Goal: Book appointment/travel/reservation

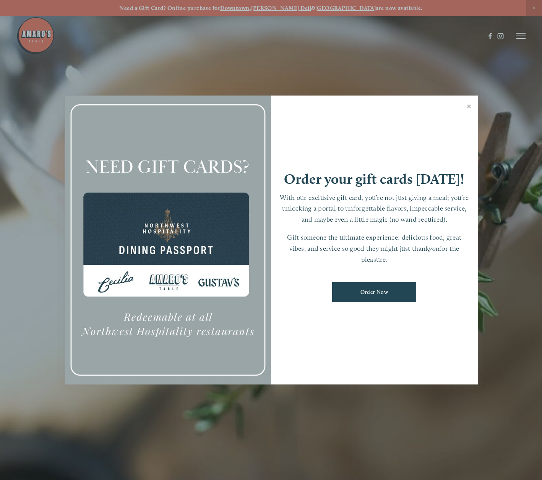
click at [468, 105] on link "Close" at bounding box center [469, 107] width 15 height 21
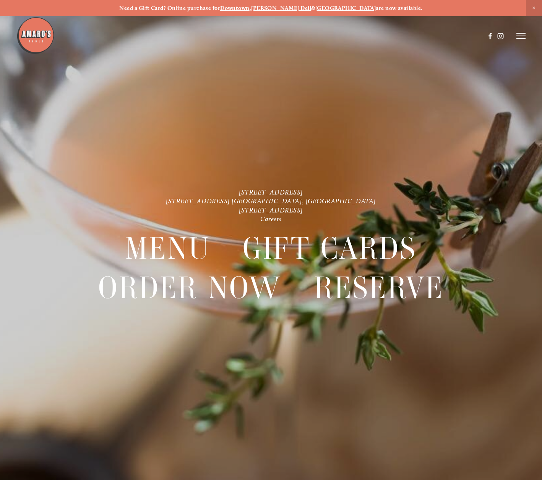
click at [518, 29] on header "Menu Order Now Visit Gallery 0" at bounding box center [270, 36] width 509 height 72
click at [519, 32] on header "Menu Order Now Visit Gallery 0" at bounding box center [270, 36] width 509 height 72
click at [520, 37] on icon at bounding box center [520, 35] width 9 height 7
click at [469, 35] on span "Reserve" at bounding box center [475, 35] width 18 height 6
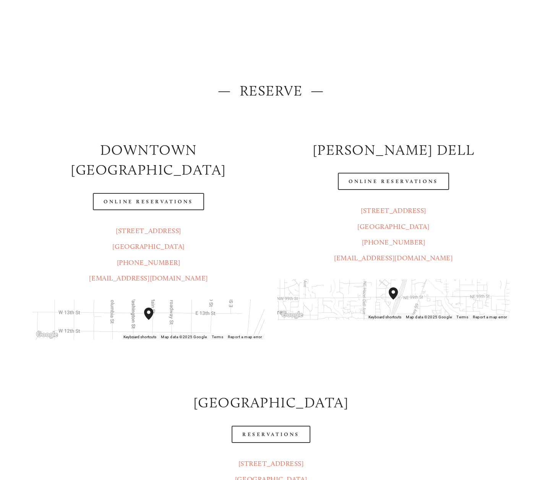
scroll to position [76, 0]
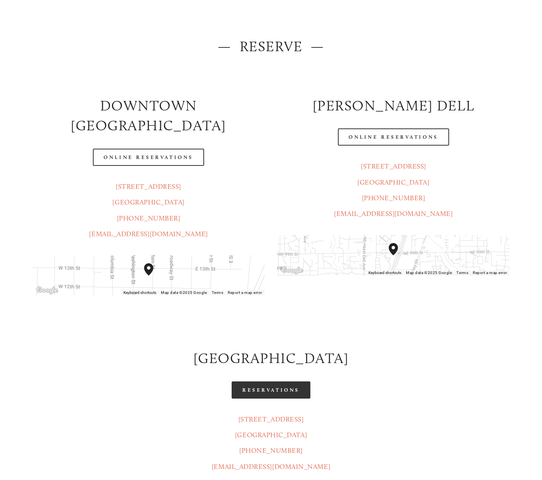
click at [276, 381] on link "Reservations" at bounding box center [271, 389] width 79 height 17
